Goal: Information Seeking & Learning: Find specific fact

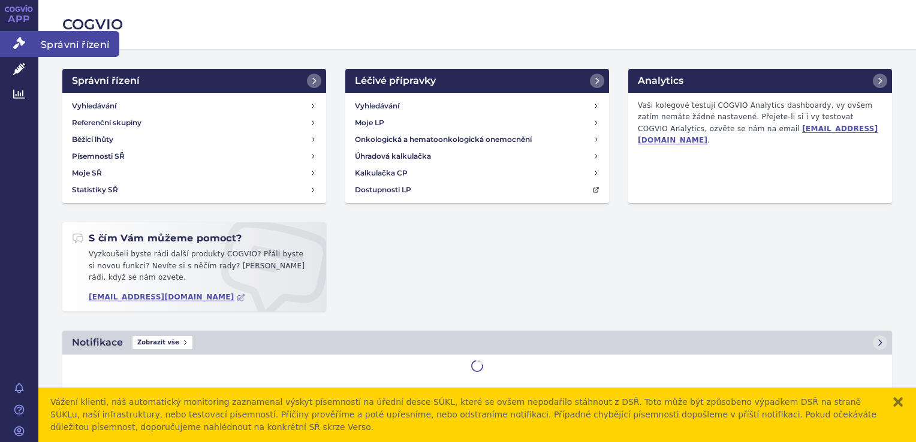
click at [18, 46] on icon at bounding box center [19, 43] width 12 height 12
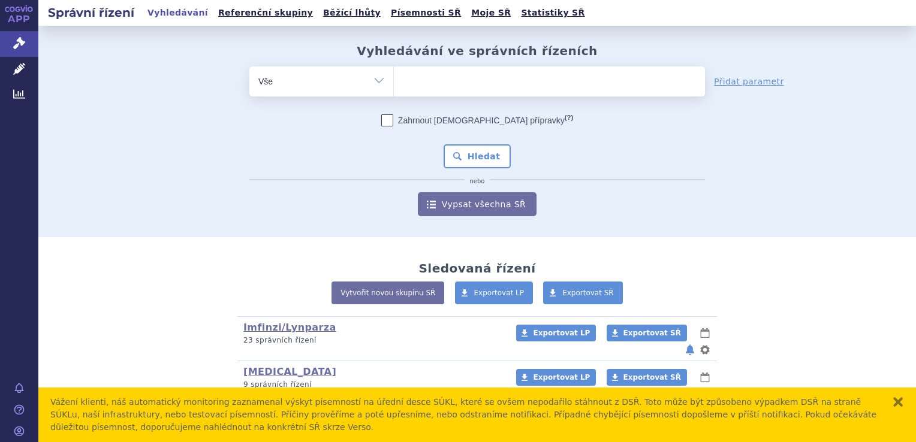
click at [537, 79] on ul at bounding box center [549, 79] width 311 height 25
click at [394, 79] on select at bounding box center [393, 81] width 1 height 30
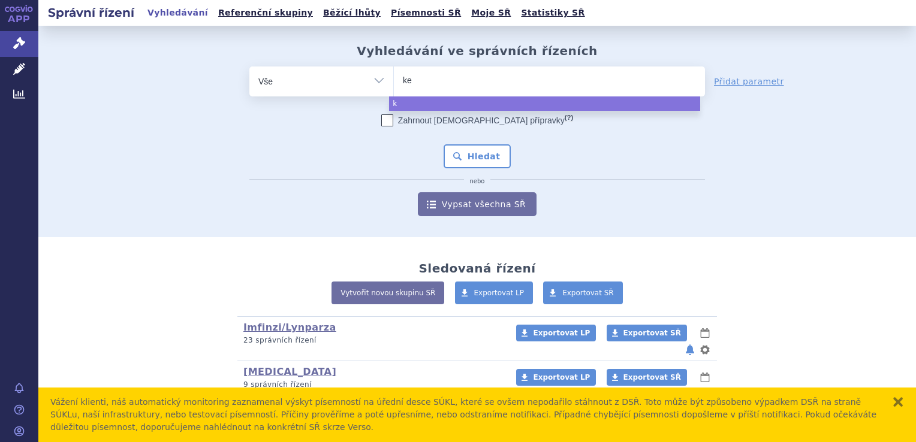
type input "key"
type input "keytr"
type input "keytrud"
type input "keytruda"
select select "keytruda"
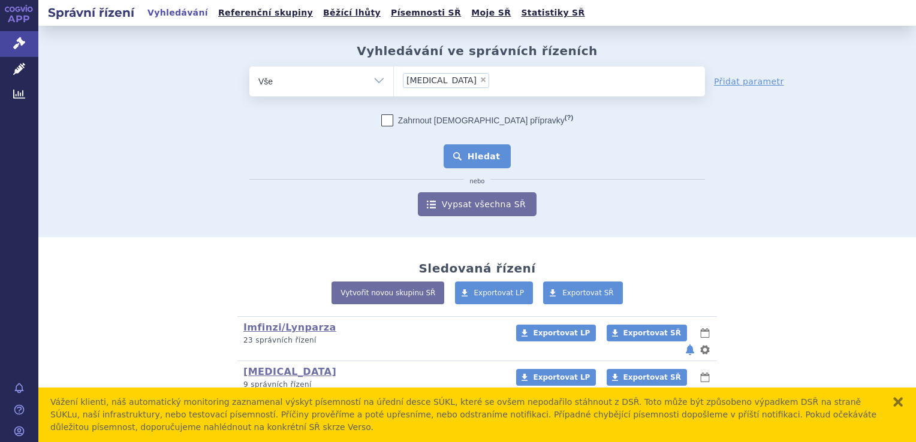
click at [494, 160] on button "Hledat" at bounding box center [478, 156] width 68 height 24
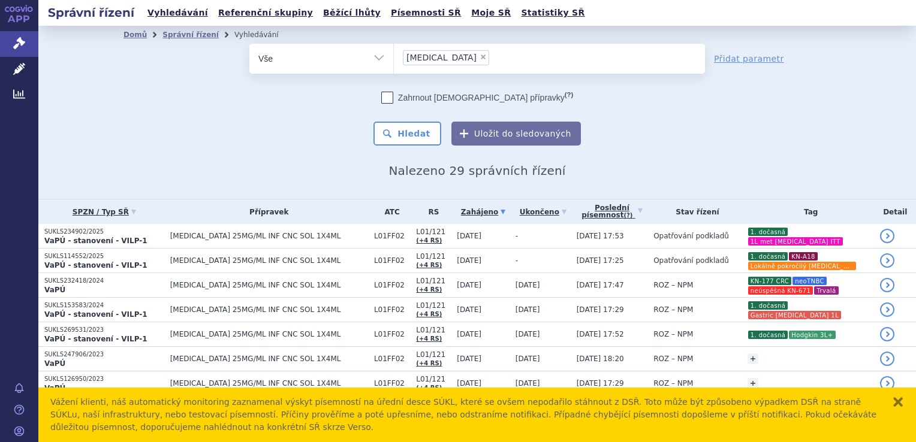
scroll to position [339, 0]
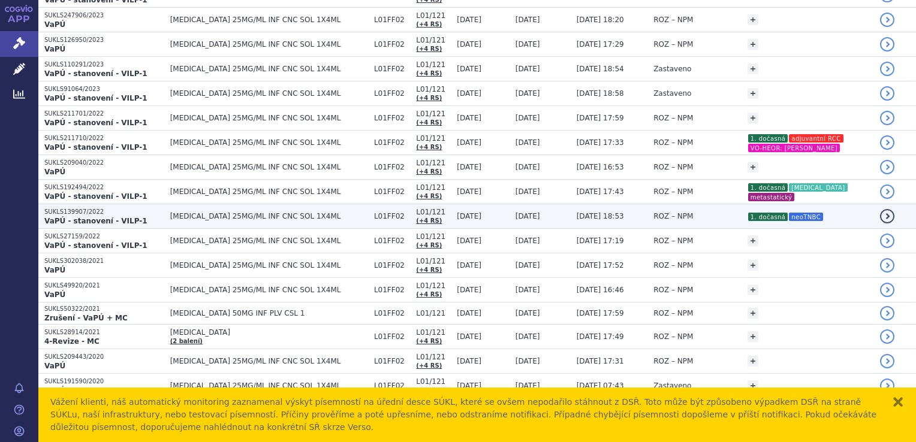
click at [647, 213] on td "ROZ – NPM" at bounding box center [694, 216] width 94 height 25
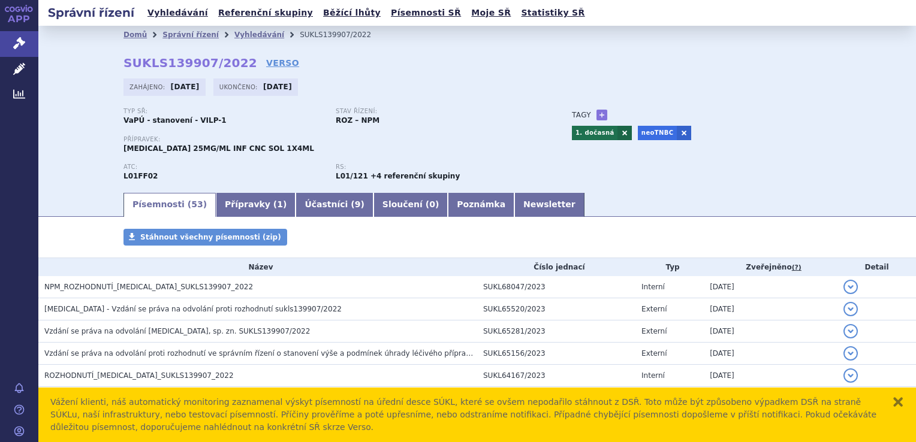
scroll to position [1076, 0]
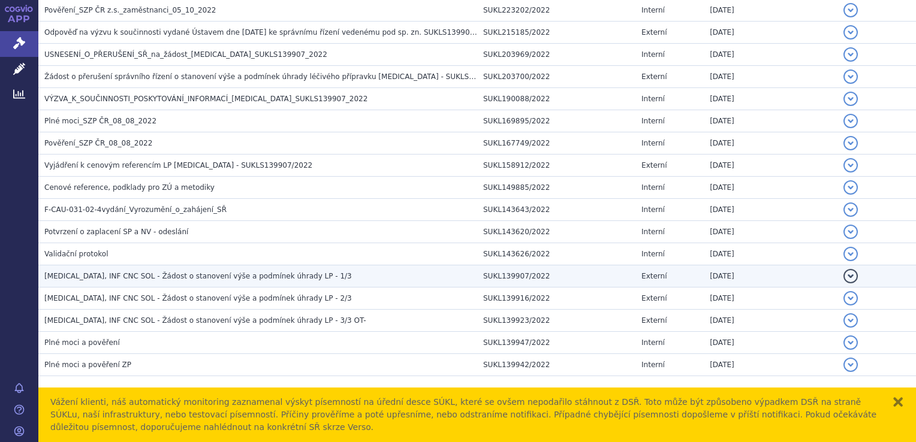
click at [270, 274] on span "[MEDICAL_DATA], INF CNC SOL - Žádost o stanovení výše a podmínek úhrady LP - 1/3" at bounding box center [198, 276] width 308 height 8
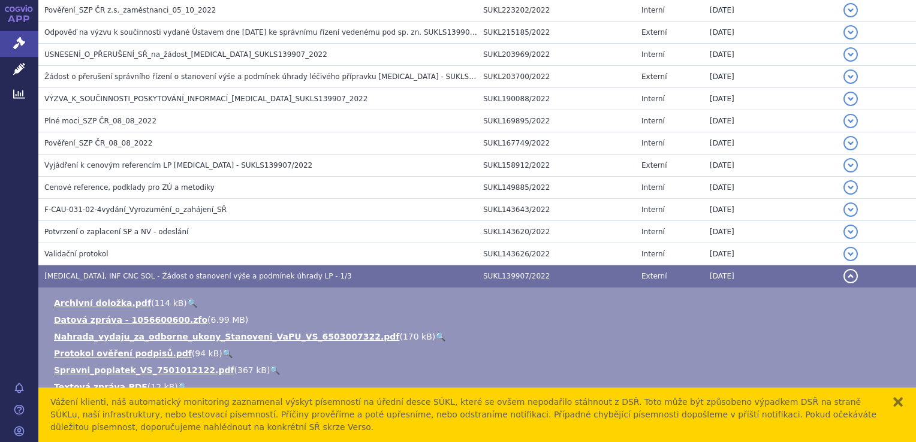
scroll to position [1266, 0]
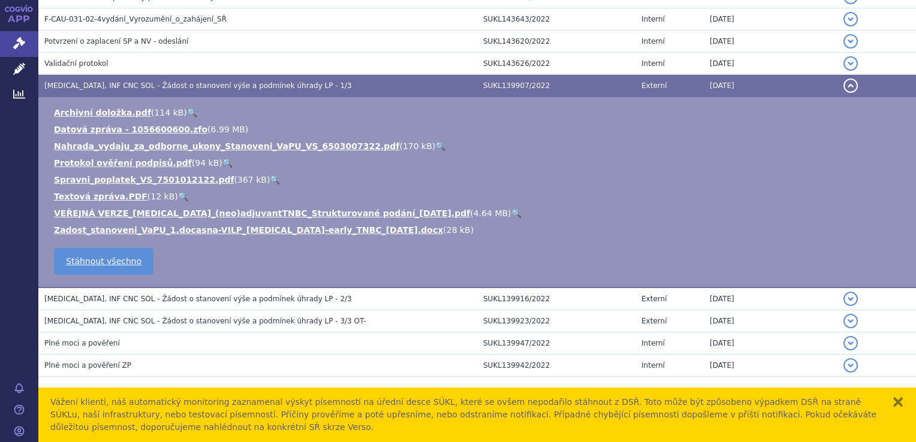
click at [511, 209] on link "🔍" at bounding box center [516, 214] width 10 height 10
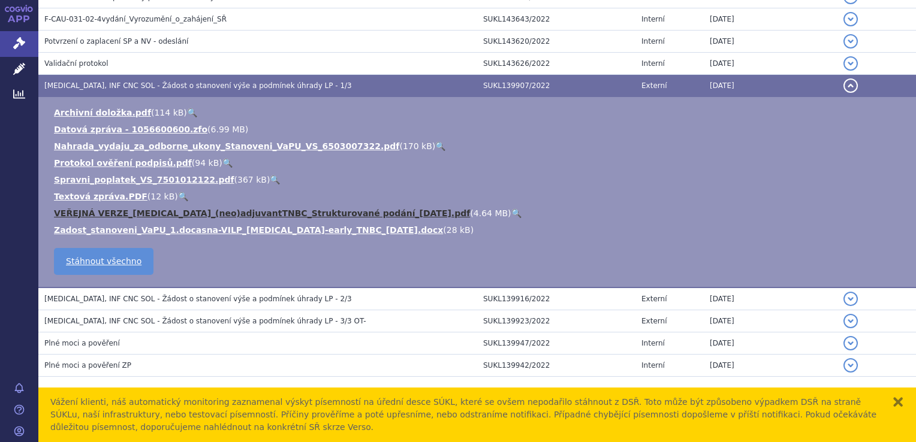
click at [227, 212] on link "VEŘEJNÁ VERZE_Keytruda_(neo)adjuvantTNBC_Strukturované podání_2022-06-30.pdf" at bounding box center [262, 214] width 416 height 10
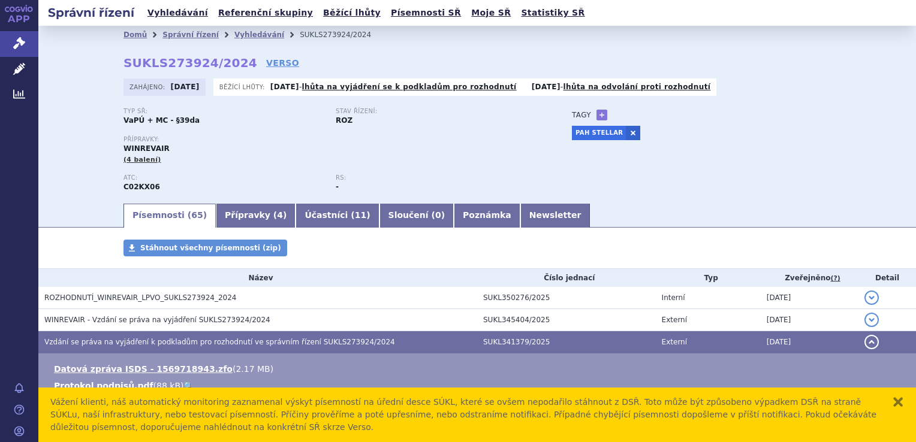
scroll to position [241, 0]
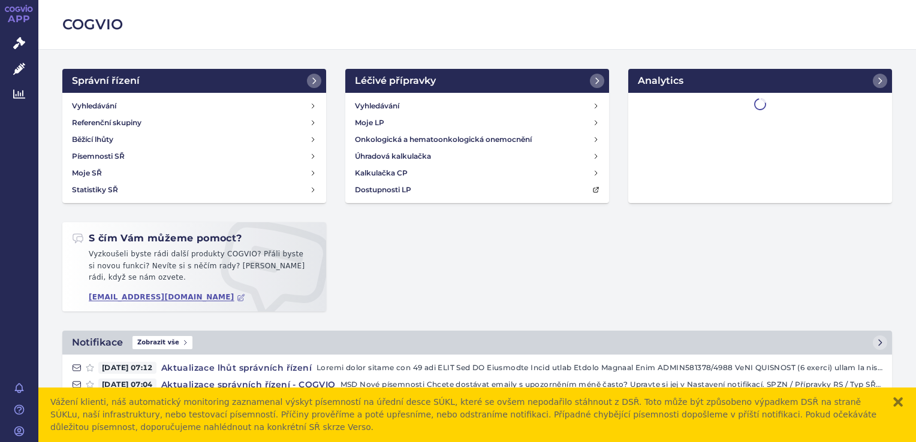
click at [24, 41] on icon at bounding box center [19, 43] width 12 height 12
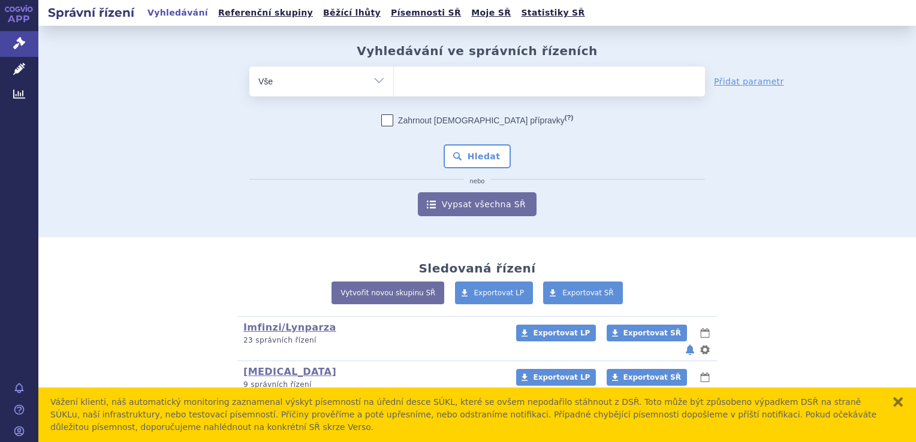
click at [544, 82] on ul at bounding box center [549, 79] width 311 height 25
click at [394, 82] on select at bounding box center [393, 81] width 1 height 30
click at [544, 88] on ul at bounding box center [549, 79] width 311 height 25
click at [394, 88] on select at bounding box center [393, 81] width 1 height 30
type input "wi"
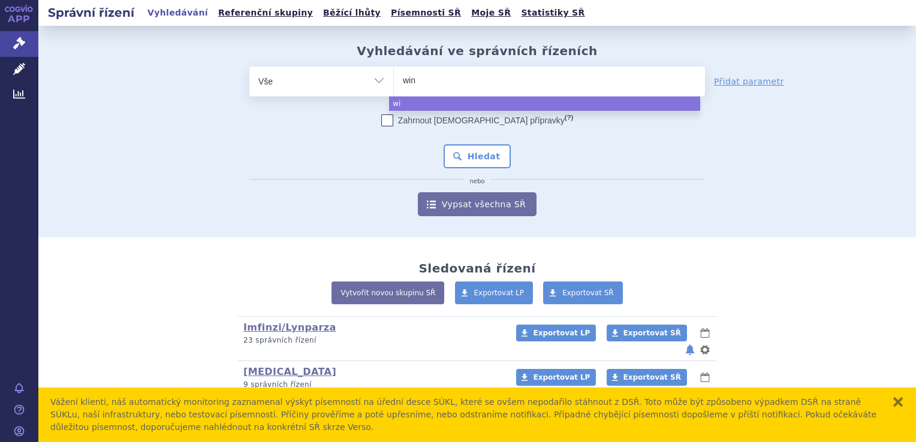
type input "winr"
type input "winre"
type input "winrev"
type input "winrevai"
type input "winrevair"
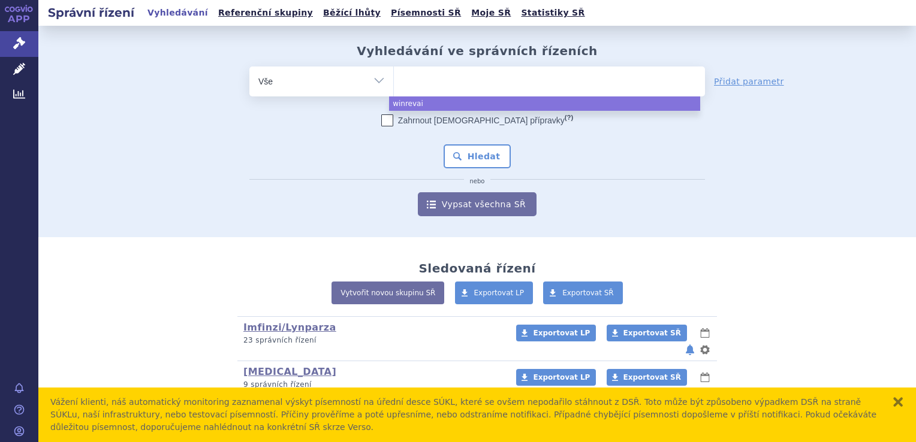
select select "winrevair"
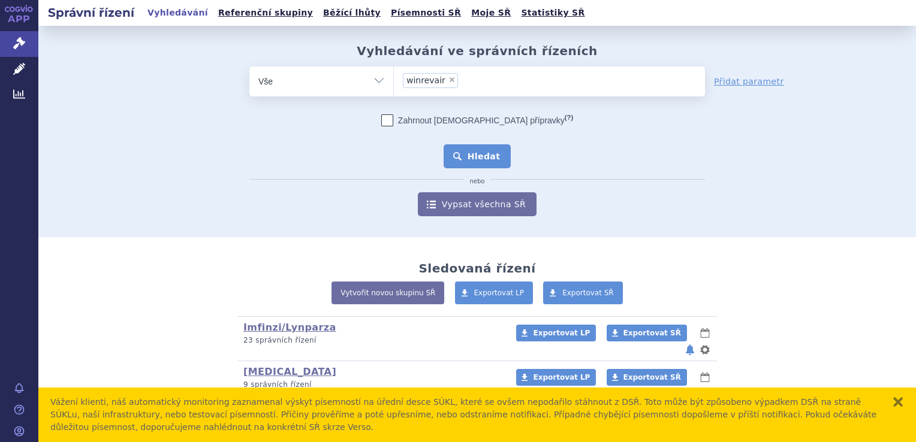
click at [492, 166] on button "Hledat" at bounding box center [478, 156] width 68 height 24
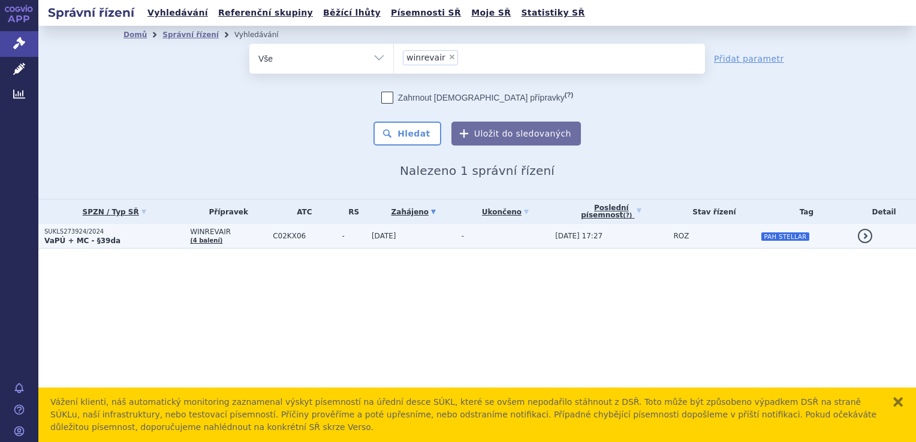
click at [541, 234] on td "-" at bounding box center [503, 236] width 94 height 25
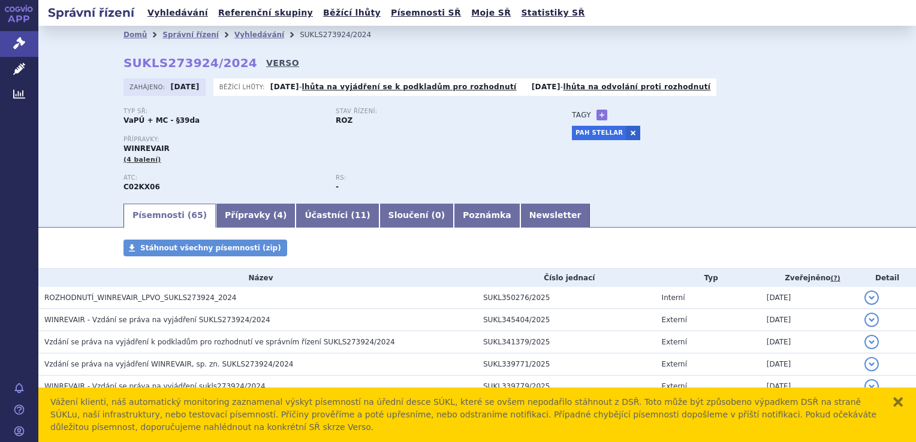
click at [266, 65] on link "VERSO" at bounding box center [282, 63] width 33 height 12
